Goal: Task Accomplishment & Management: Use online tool/utility

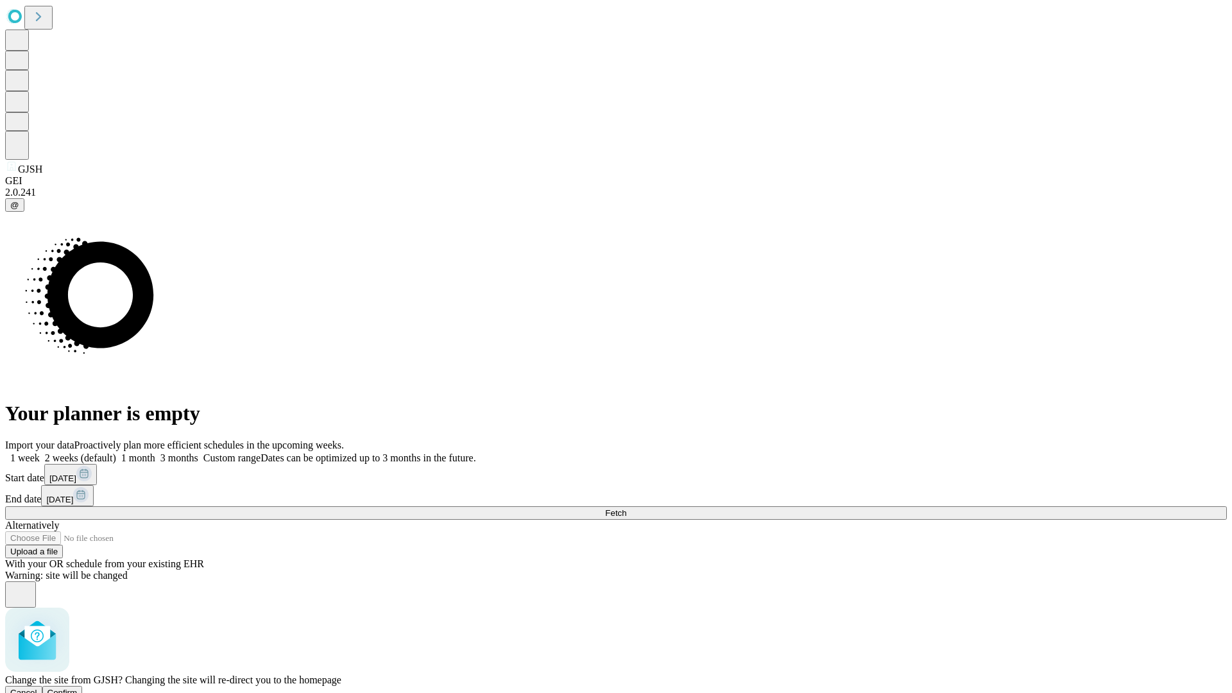
click at [78, 688] on span "Confirm" at bounding box center [62, 693] width 30 height 10
click at [155, 452] on label "1 month" at bounding box center [135, 457] width 39 height 11
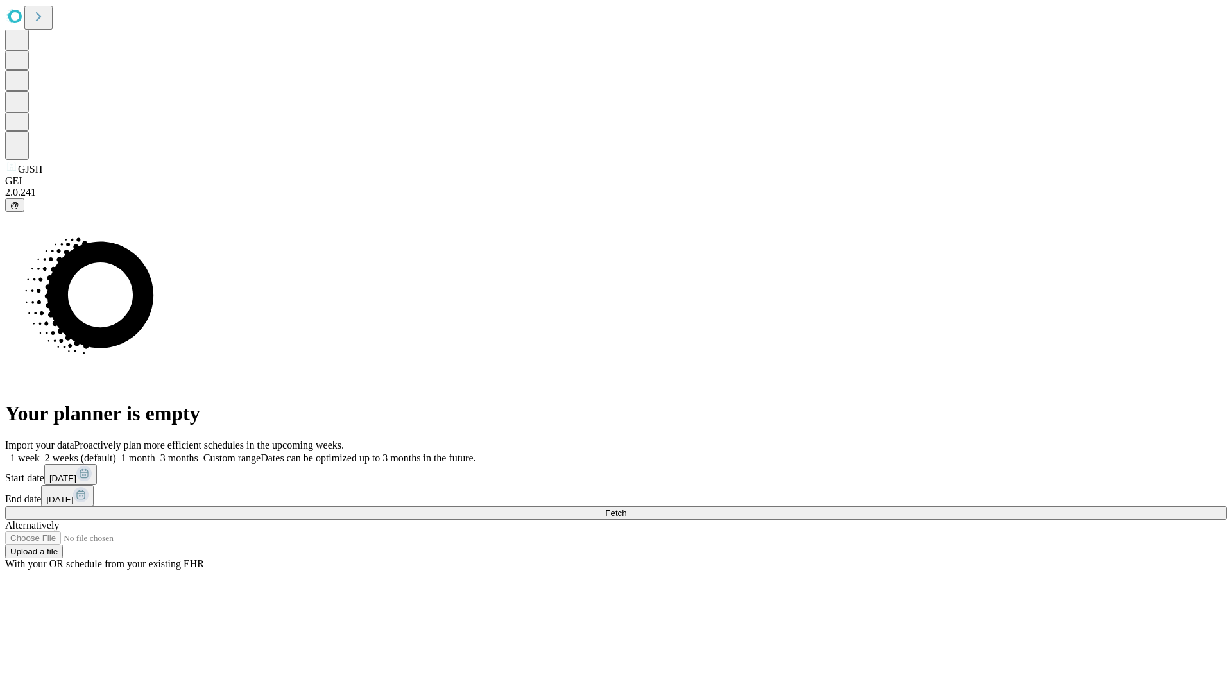
click at [626, 508] on span "Fetch" at bounding box center [615, 513] width 21 height 10
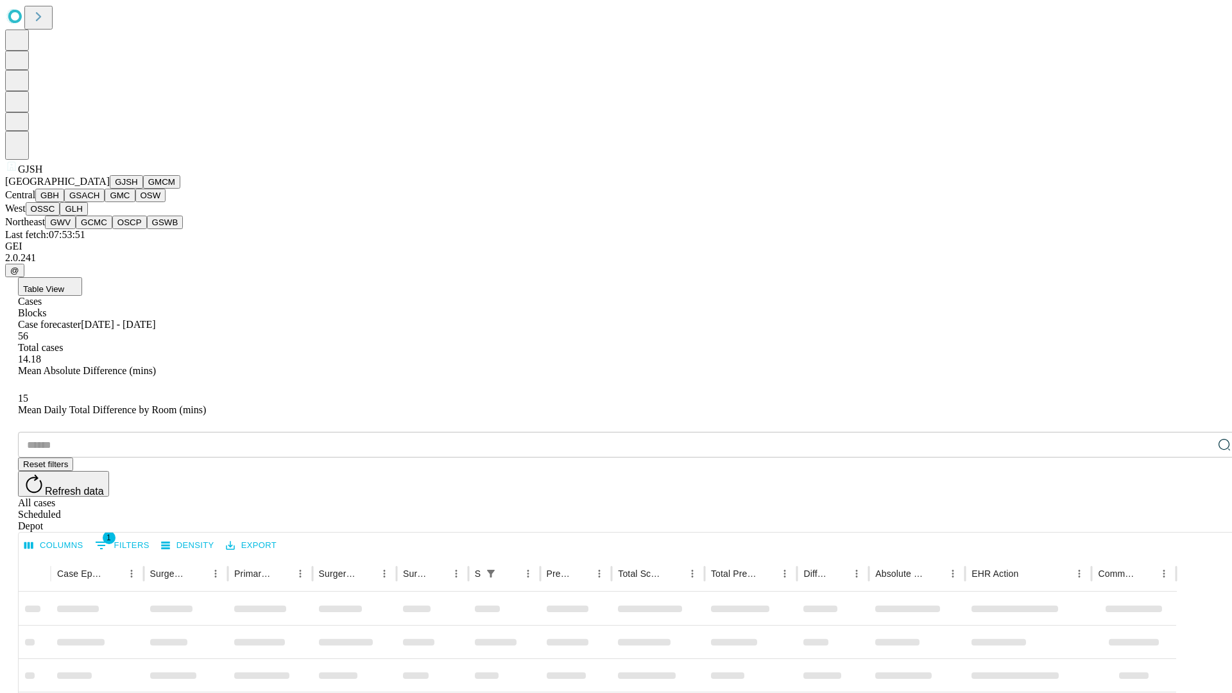
click at [143, 189] on button "GMCM" at bounding box center [161, 181] width 37 height 13
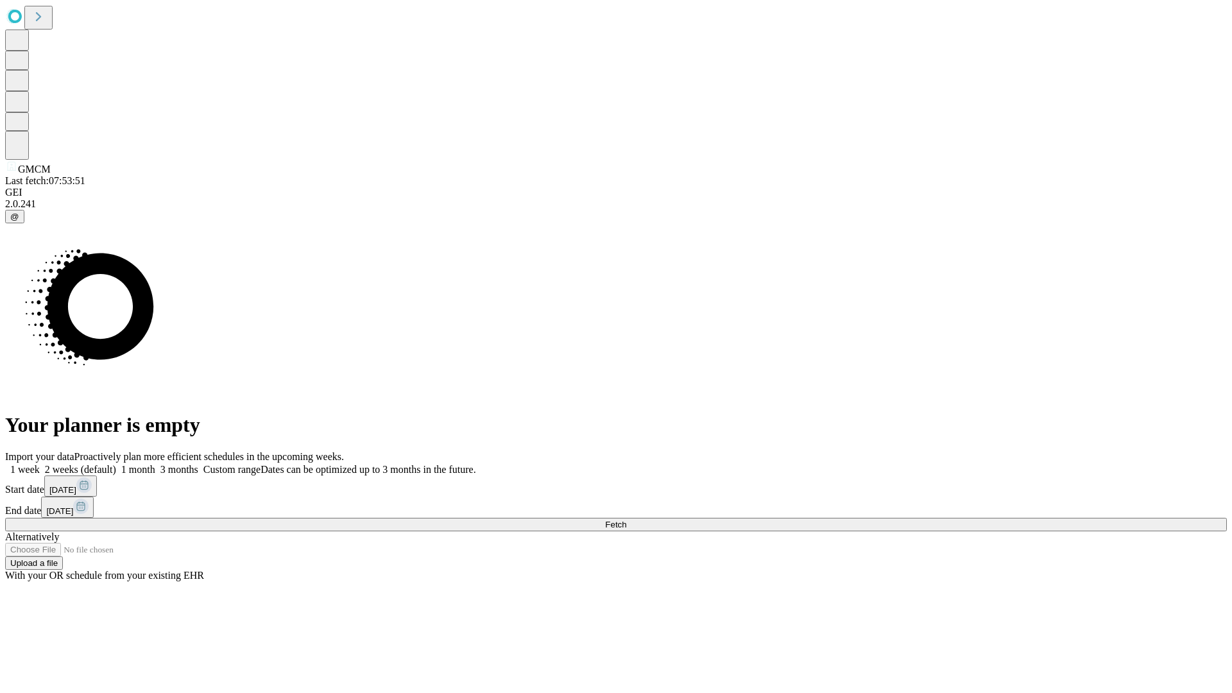
click at [155, 464] on label "1 month" at bounding box center [135, 469] width 39 height 11
click at [626, 520] on span "Fetch" at bounding box center [615, 525] width 21 height 10
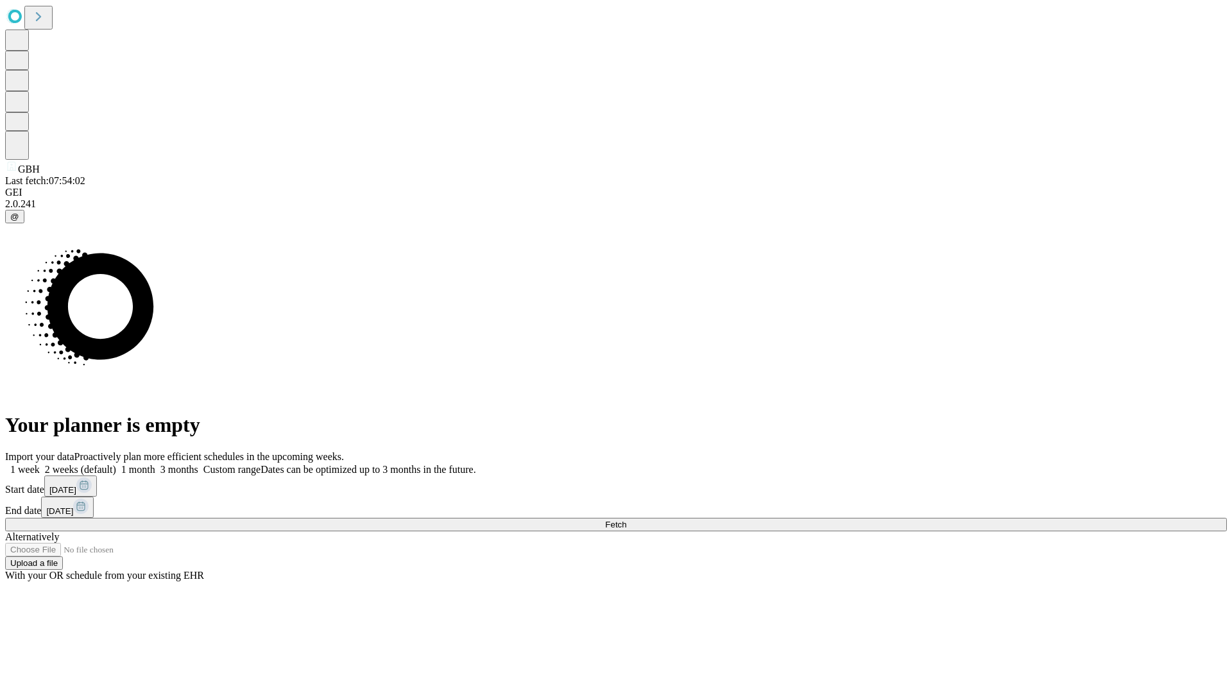
click at [155, 464] on label "1 month" at bounding box center [135, 469] width 39 height 11
click at [626, 520] on span "Fetch" at bounding box center [615, 525] width 21 height 10
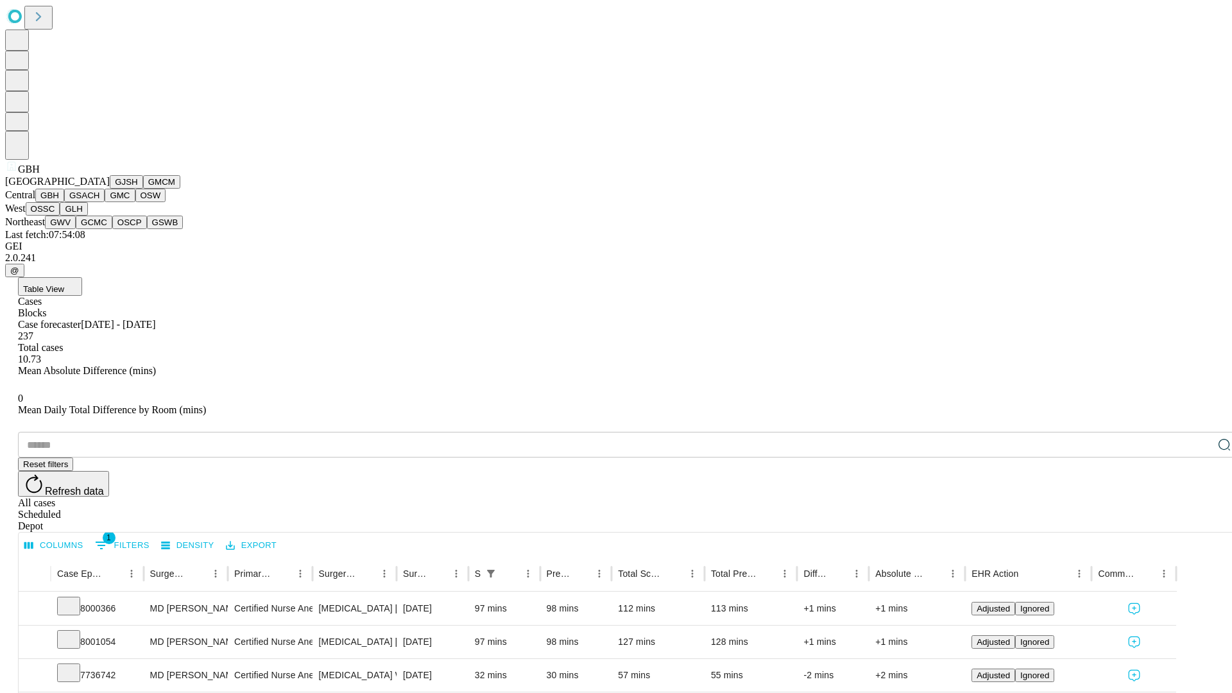
click at [99, 202] on button "GSACH" at bounding box center [84, 195] width 40 height 13
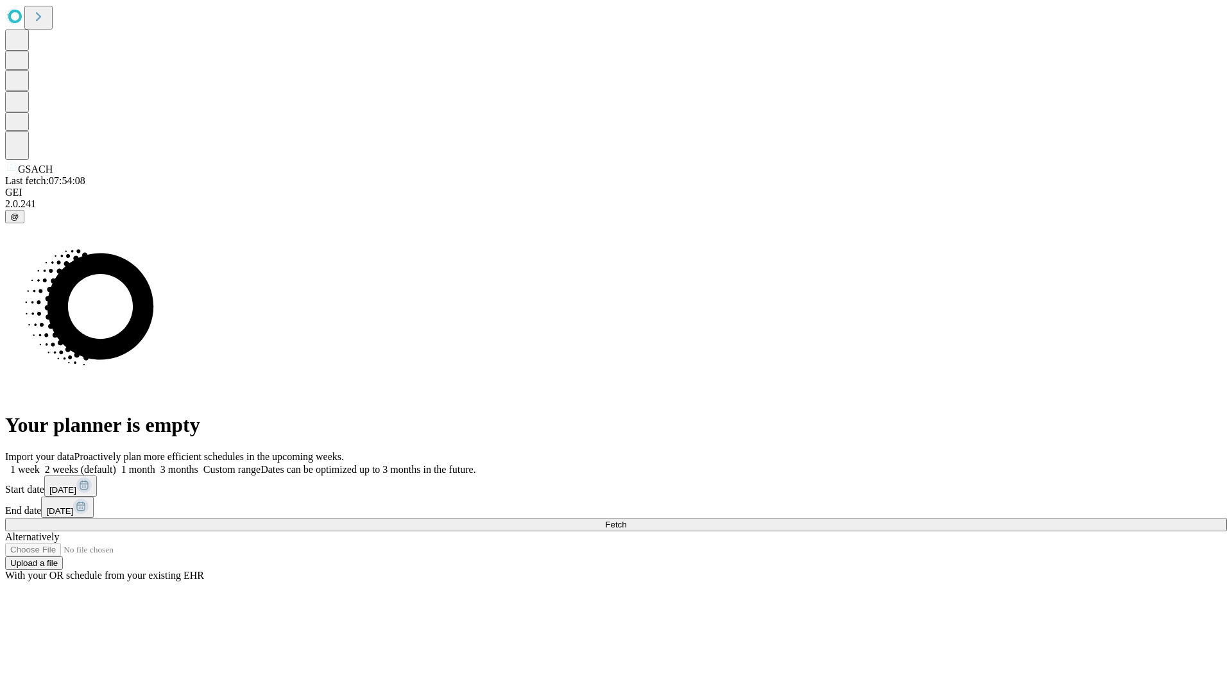
click at [155, 464] on label "1 month" at bounding box center [135, 469] width 39 height 11
click at [626, 520] on span "Fetch" at bounding box center [615, 525] width 21 height 10
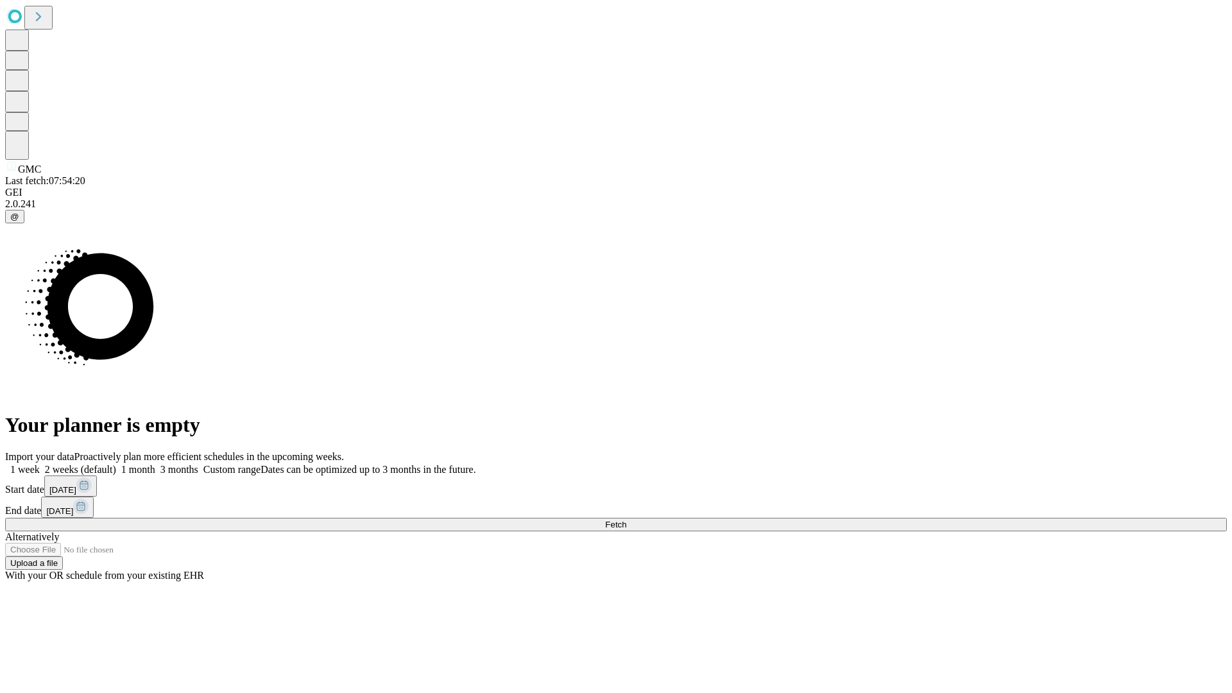
click at [155, 464] on label "1 month" at bounding box center [135, 469] width 39 height 11
click at [626, 520] on span "Fetch" at bounding box center [615, 525] width 21 height 10
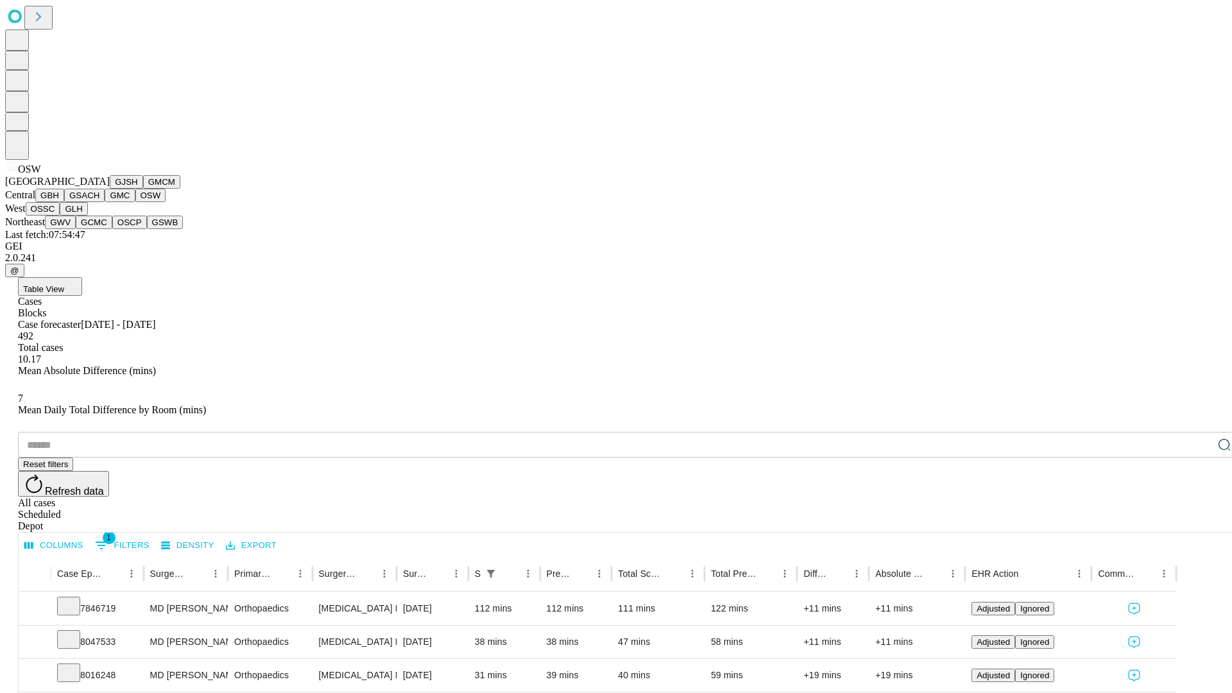
click at [60, 216] on button "OSSC" at bounding box center [43, 208] width 35 height 13
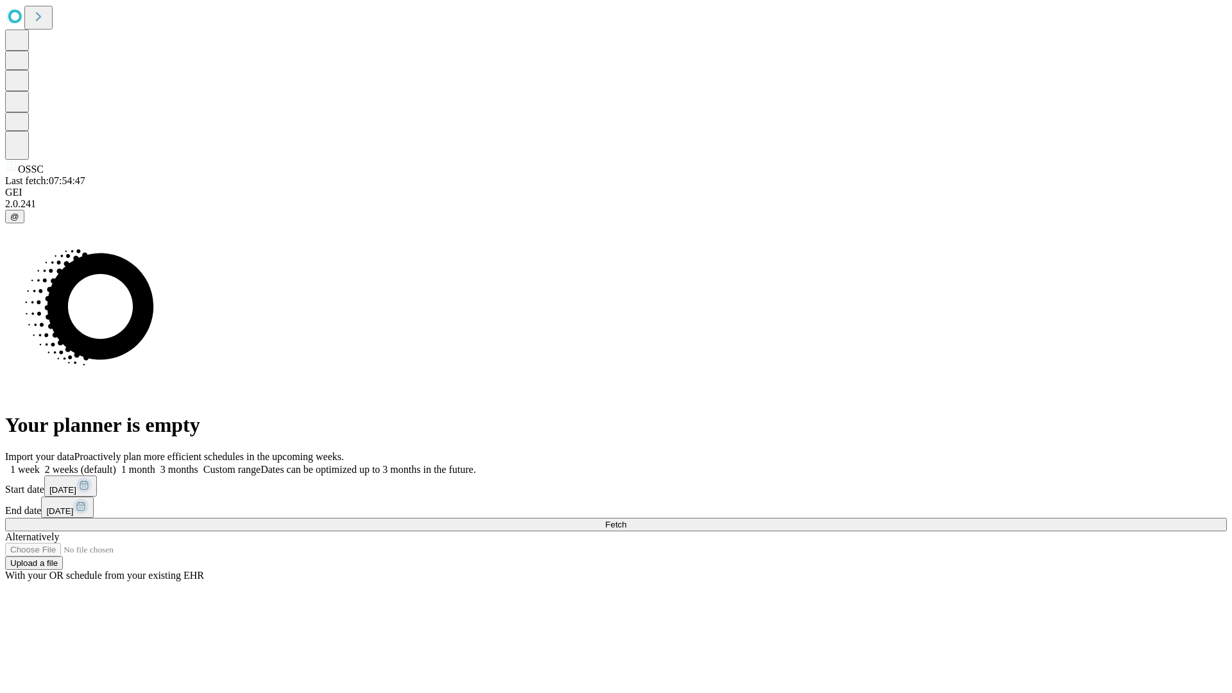
click at [155, 464] on label "1 month" at bounding box center [135, 469] width 39 height 11
click at [626, 520] on span "Fetch" at bounding box center [615, 525] width 21 height 10
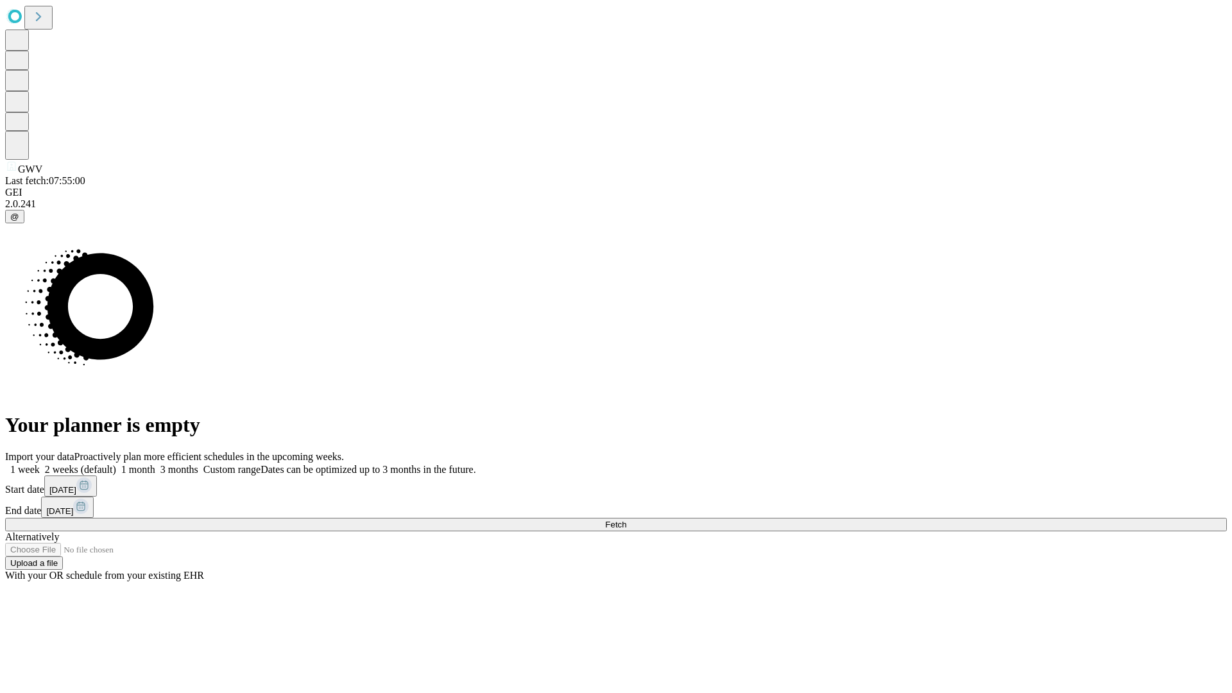
click at [155, 464] on label "1 month" at bounding box center [135, 469] width 39 height 11
click at [626, 520] on span "Fetch" at bounding box center [615, 525] width 21 height 10
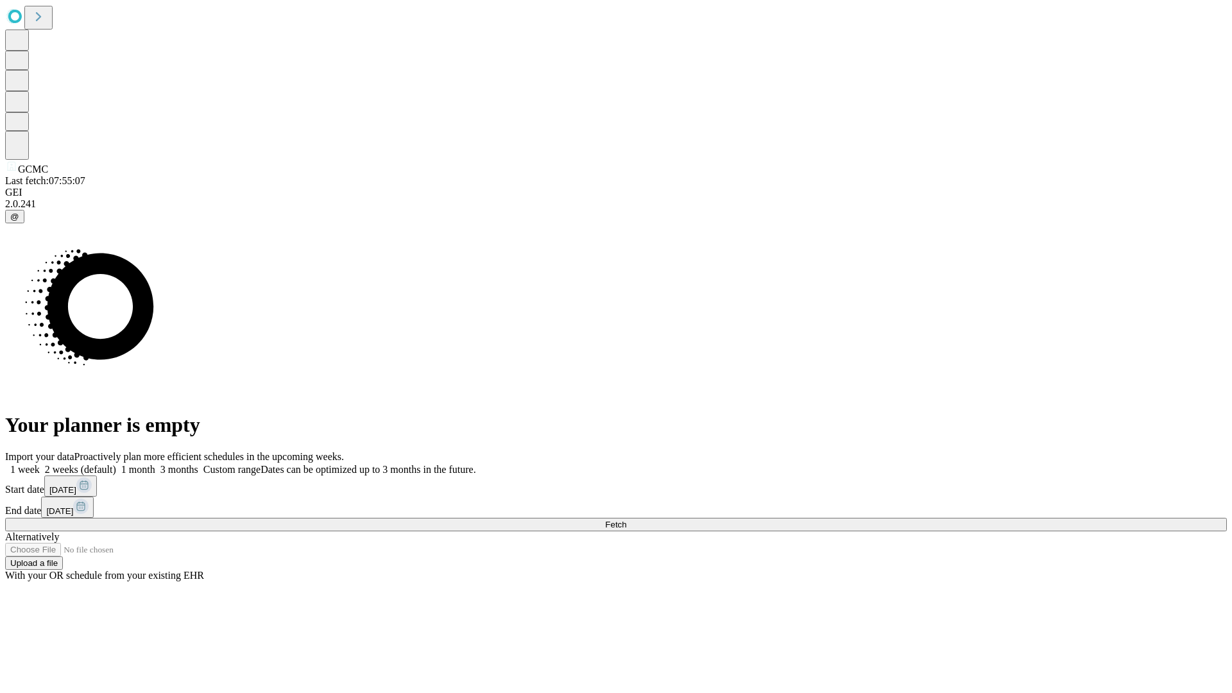
click at [155, 464] on label "1 month" at bounding box center [135, 469] width 39 height 11
click at [626, 520] on span "Fetch" at bounding box center [615, 525] width 21 height 10
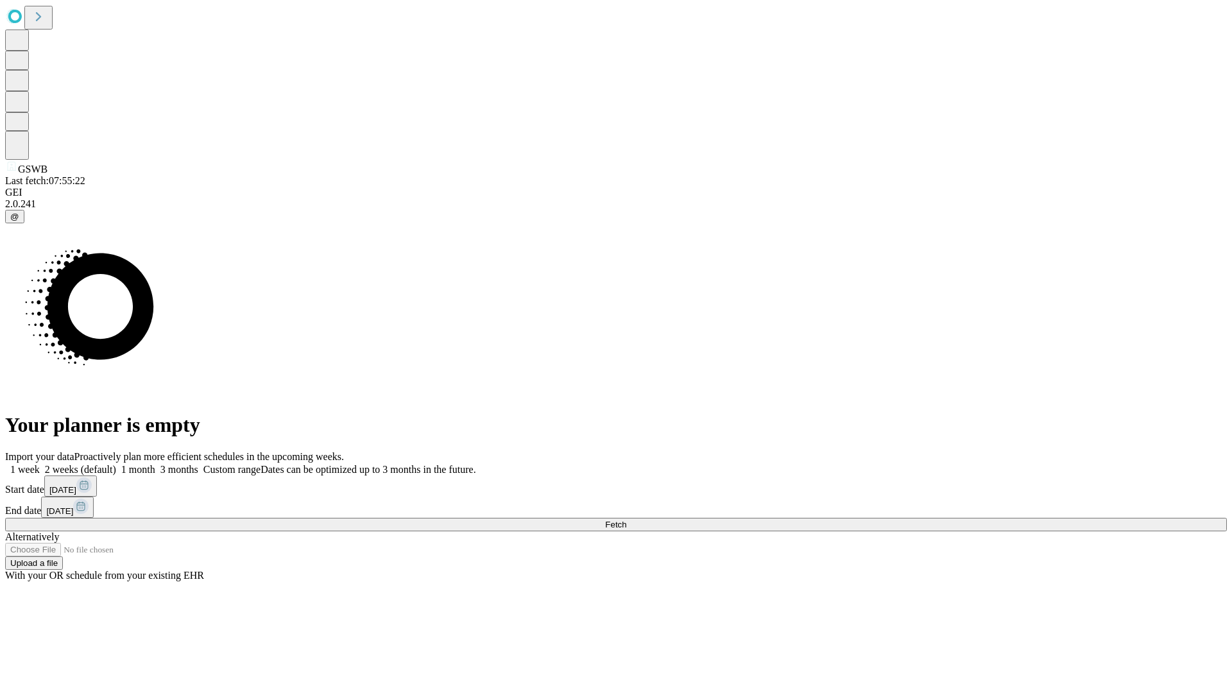
click at [155, 464] on label "1 month" at bounding box center [135, 469] width 39 height 11
click at [626, 520] on span "Fetch" at bounding box center [615, 525] width 21 height 10
